Goal: Use online tool/utility: Utilize a website feature to perform a specific function

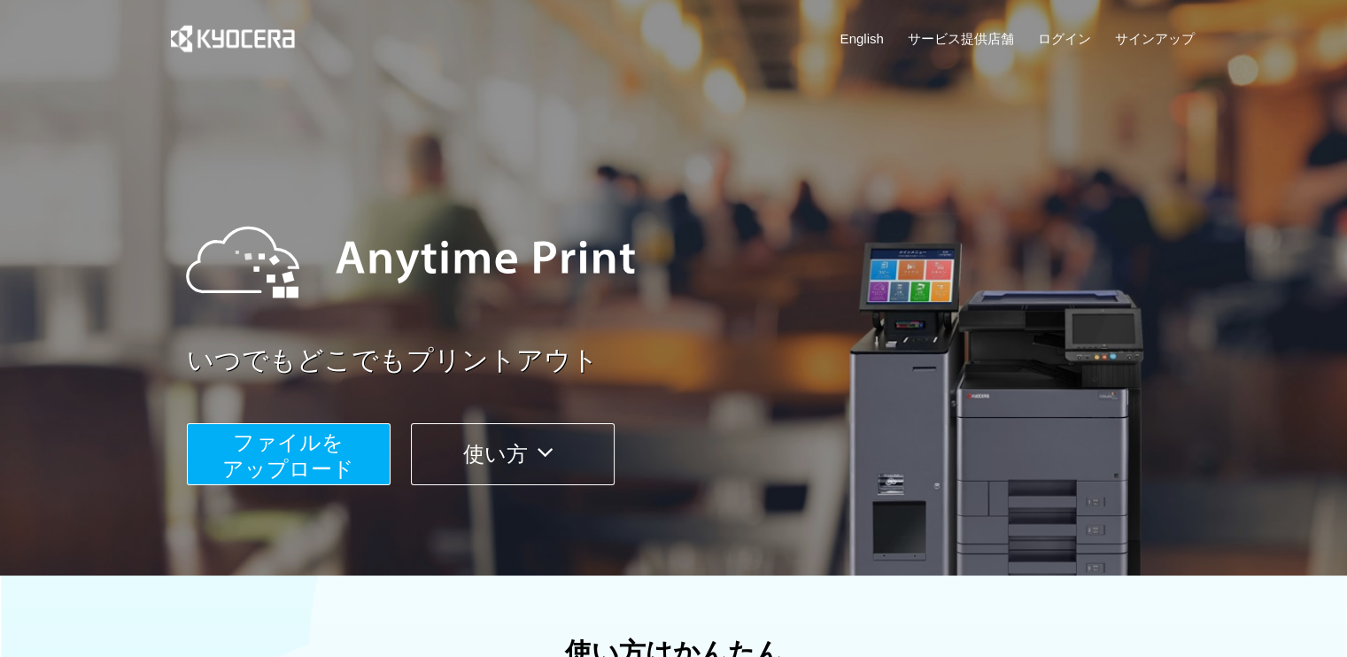
click at [289, 452] on span "ファイルを ​​アップロード" at bounding box center [288, 455] width 132 height 50
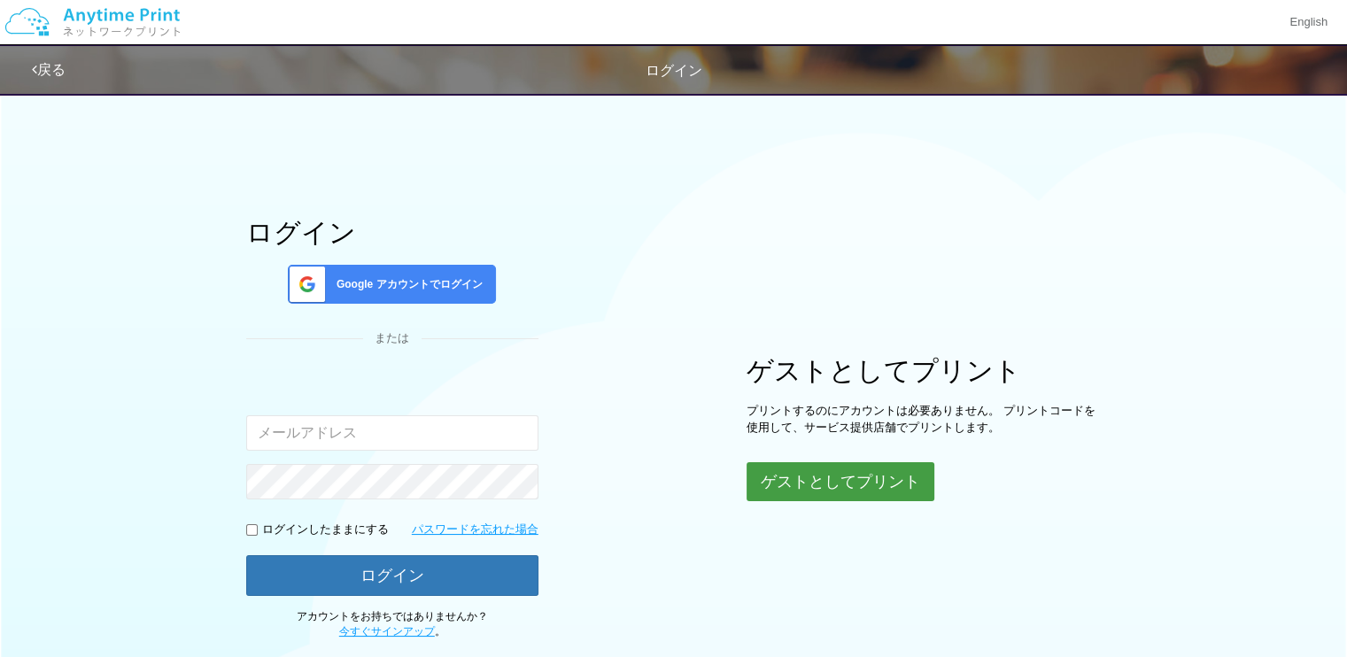
click at [905, 483] on button "ゲストとしてプリント" at bounding box center [840, 481] width 188 height 39
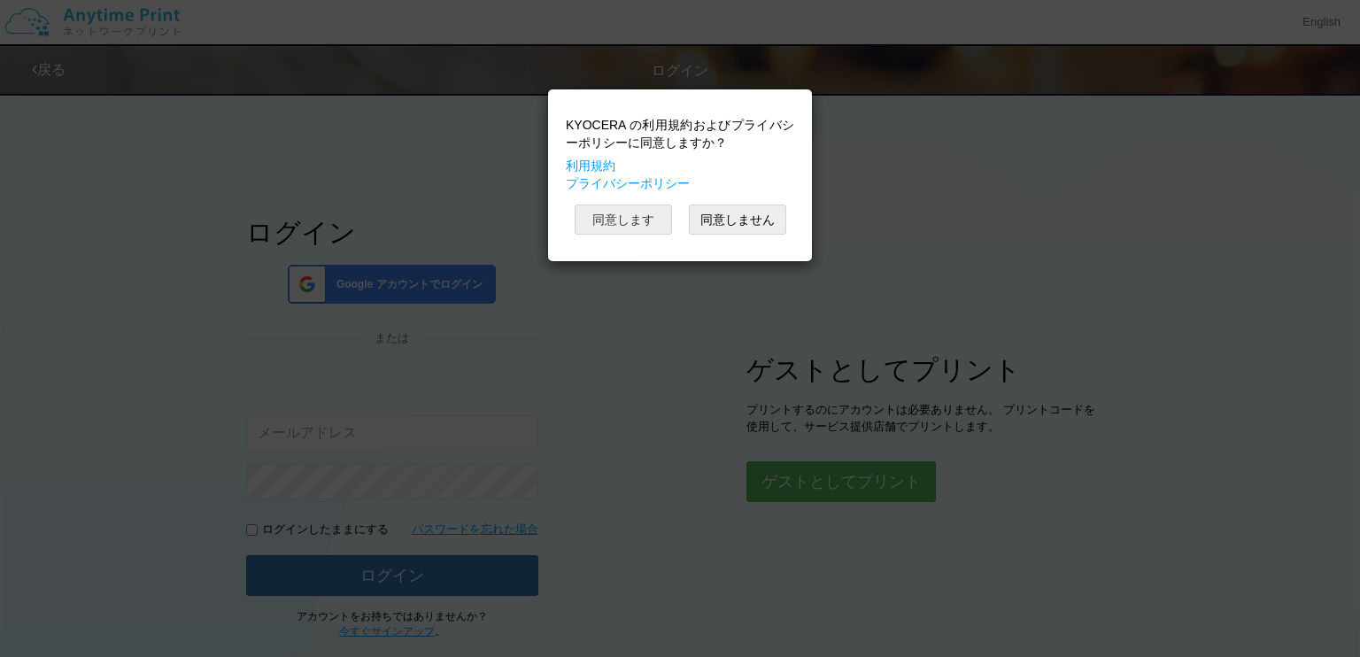
click at [612, 219] on button "同意します" at bounding box center [623, 220] width 97 height 30
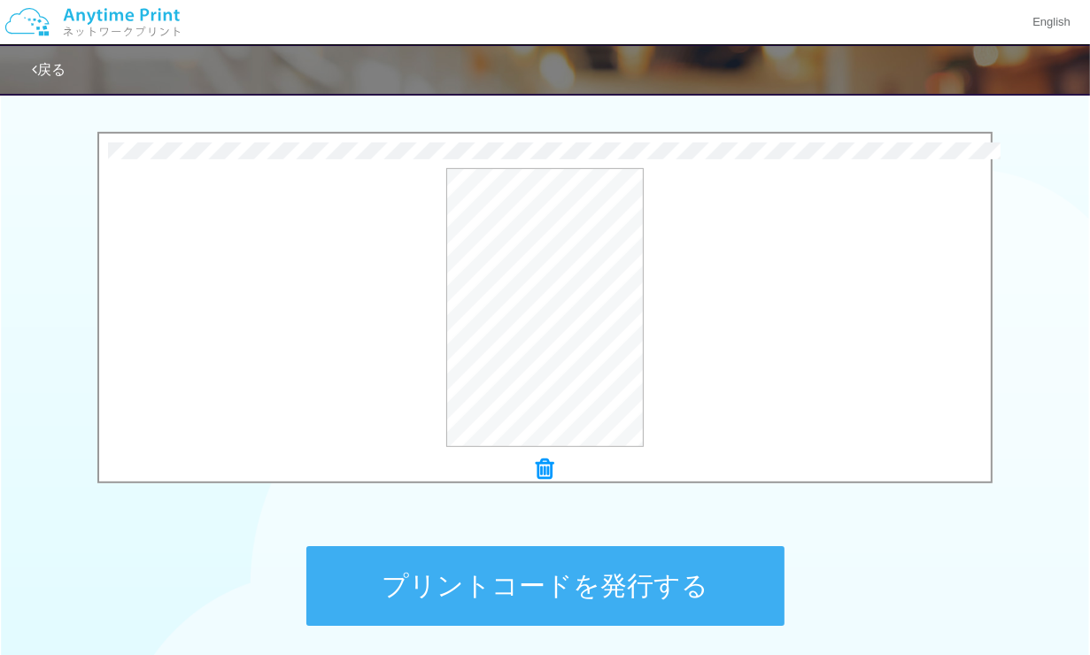
scroll to position [691, 0]
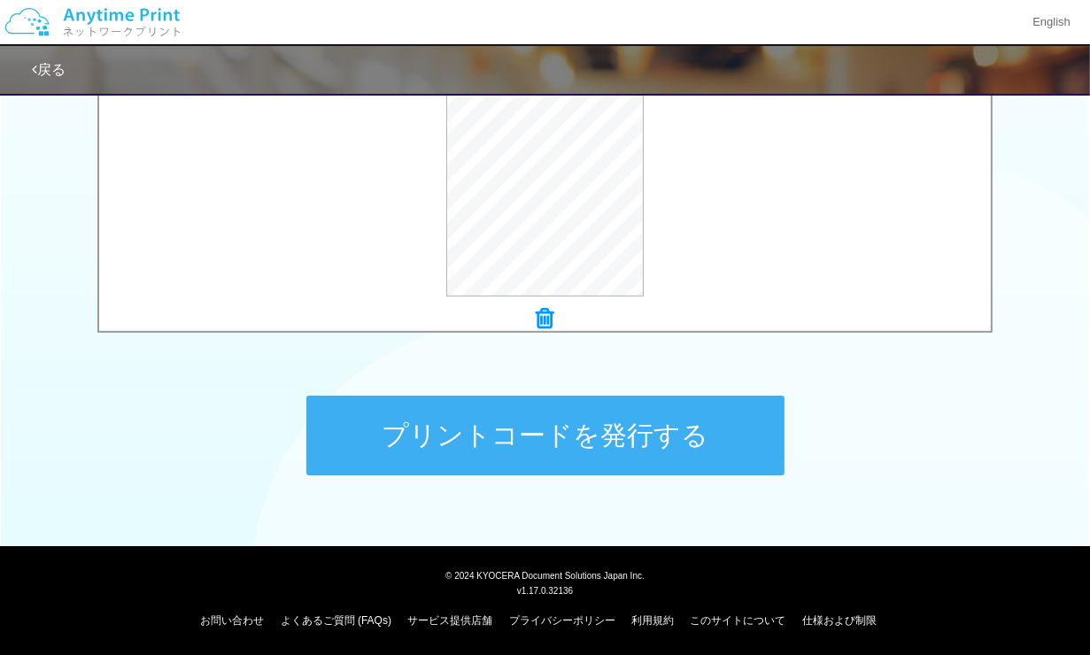
click at [602, 425] on button "プリントコードを発行する" at bounding box center [545, 436] width 478 height 80
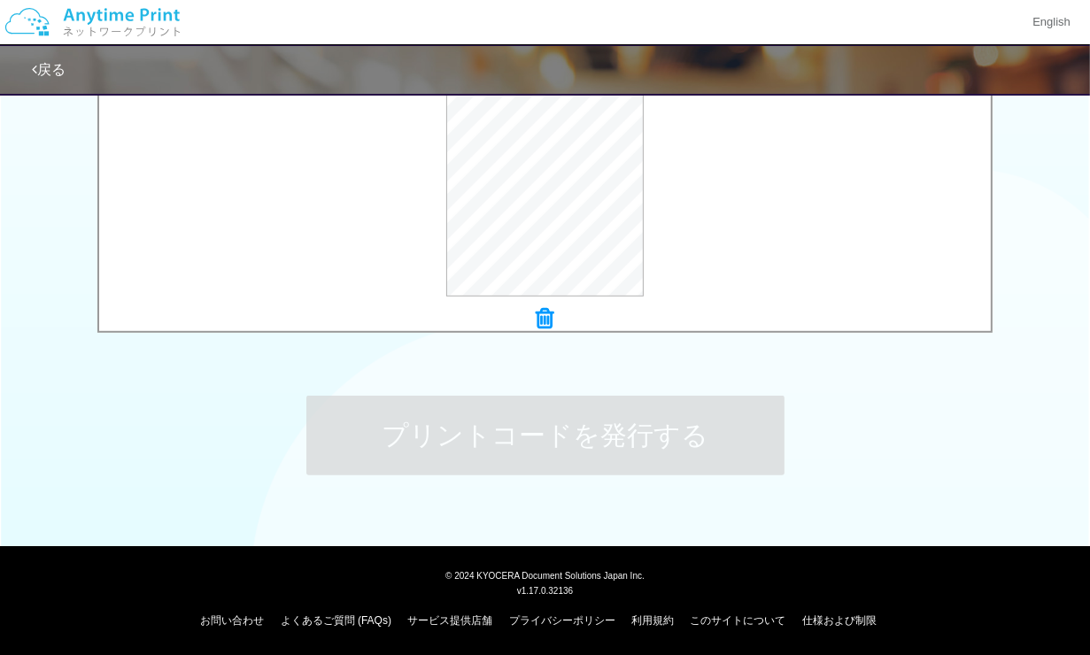
scroll to position [0, 0]
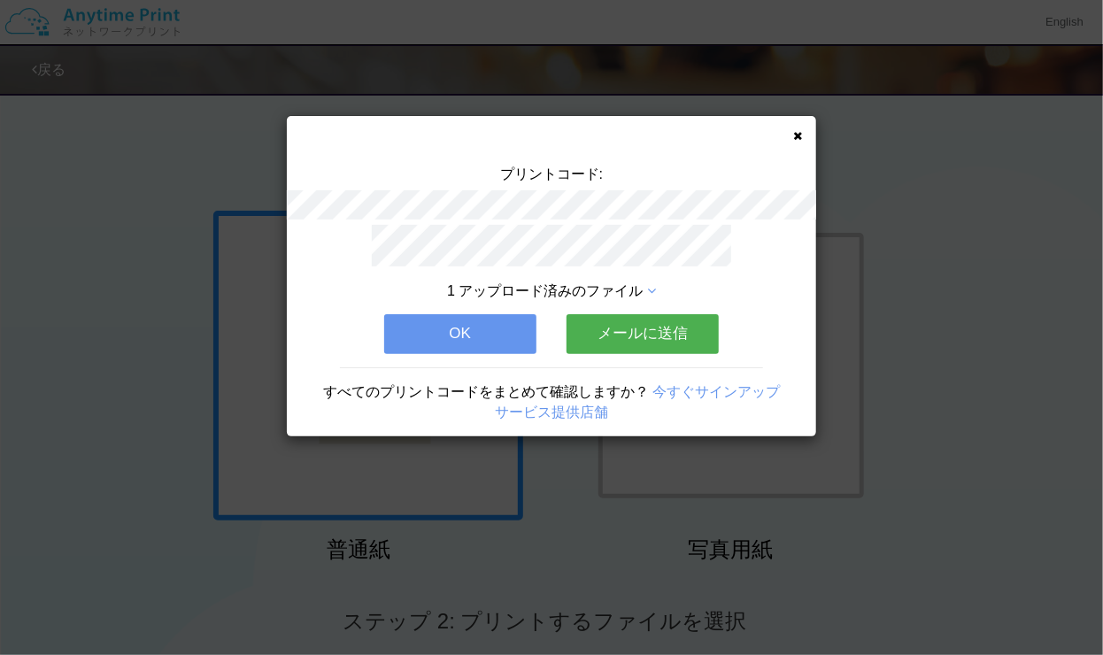
click at [429, 315] on button "OK" at bounding box center [460, 333] width 152 height 39
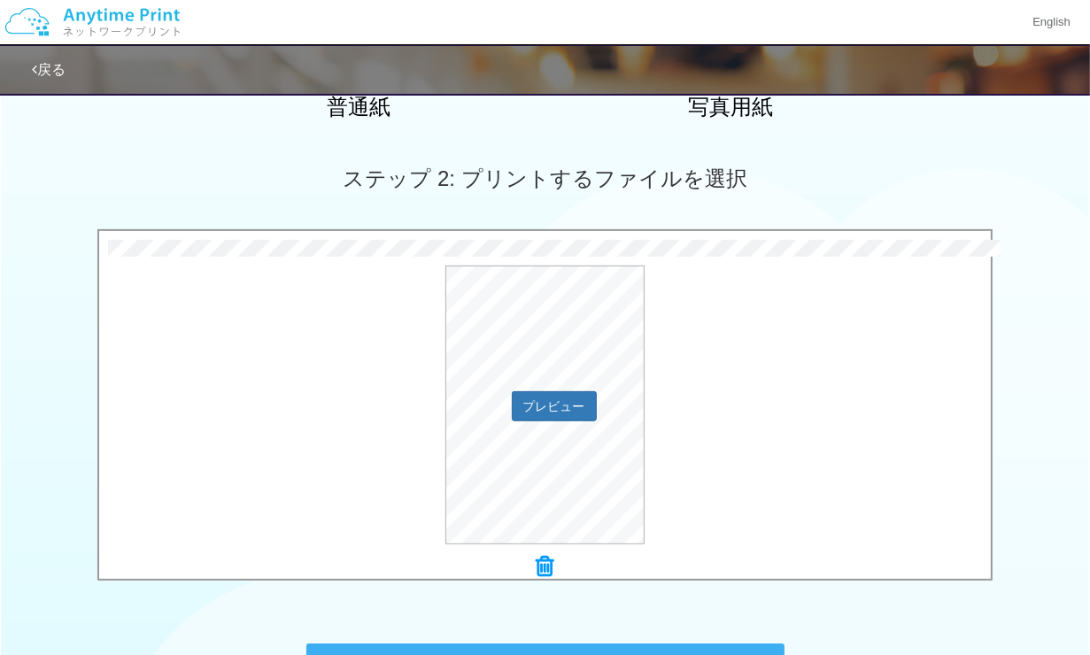
scroll to position [691, 0]
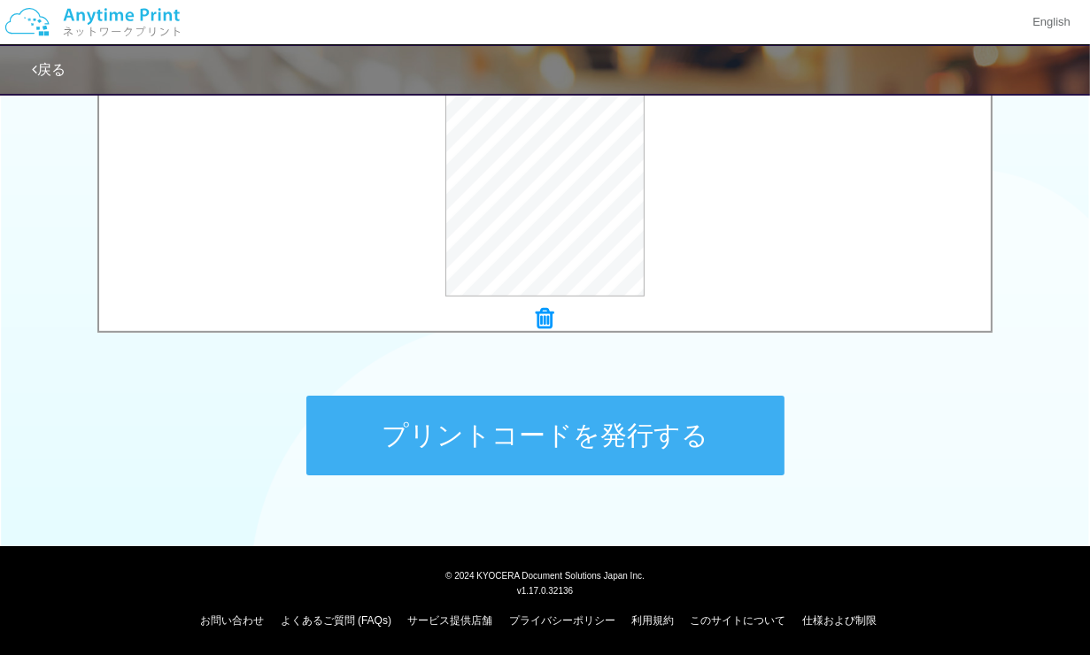
click at [445, 425] on button "プリントコードを発行する" at bounding box center [545, 436] width 478 height 80
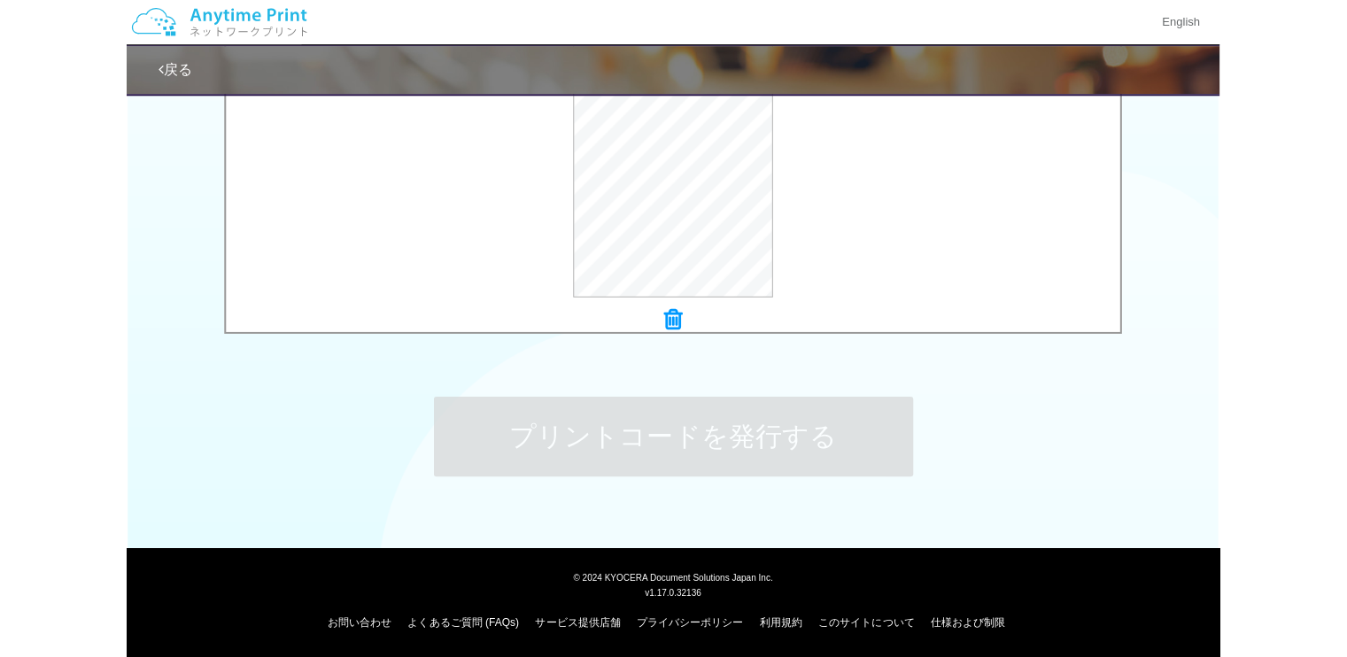
scroll to position [0, 0]
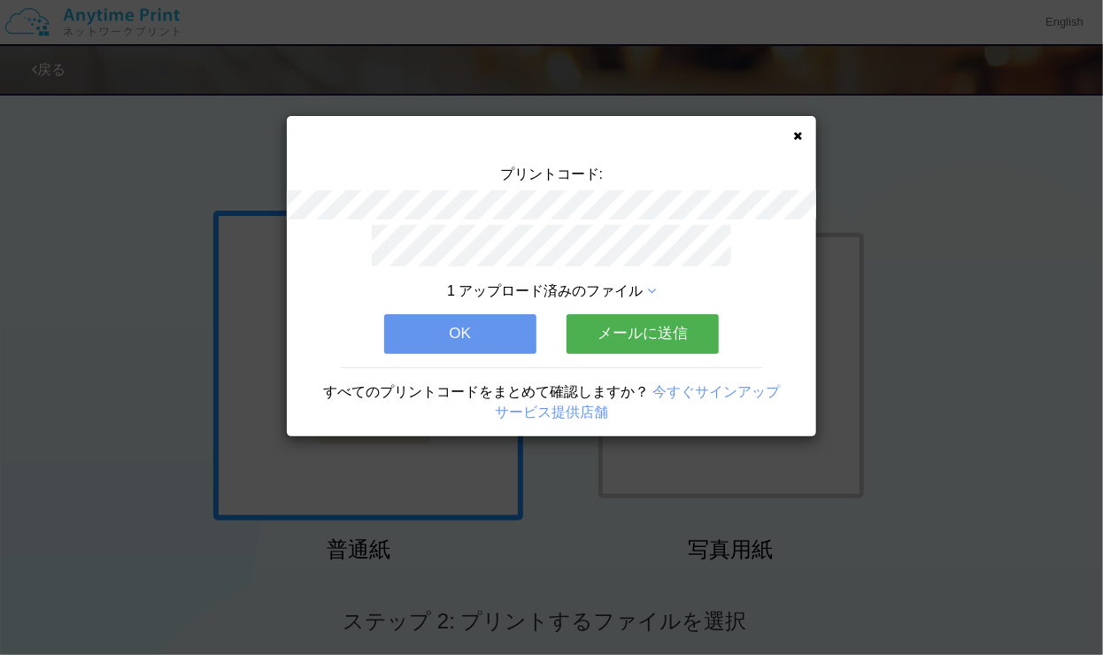
click at [421, 327] on button "OK" at bounding box center [460, 333] width 152 height 39
